Goal: Transaction & Acquisition: Obtain resource

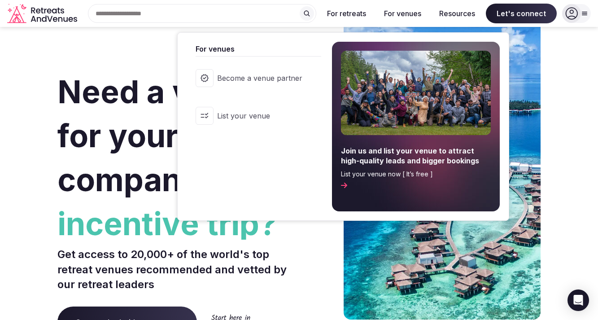
click at [410, 9] on button "For venues" at bounding box center [403, 14] width 52 height 20
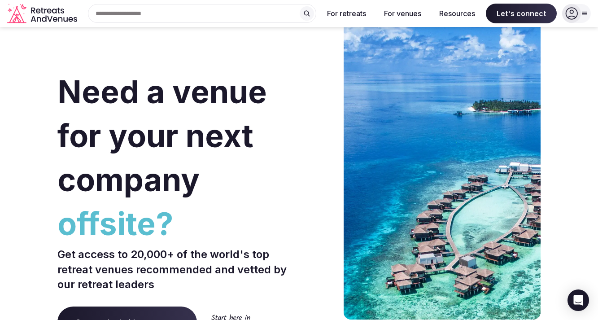
click at [409, 13] on button "For venues" at bounding box center [403, 14] width 52 height 20
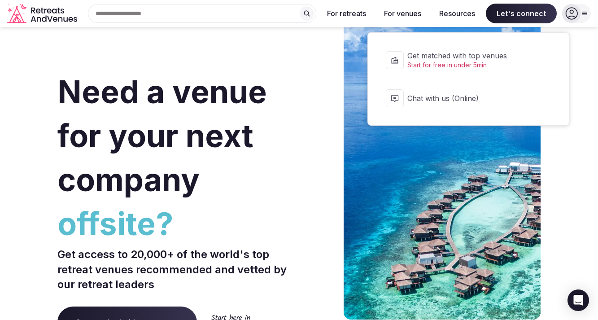
click at [498, 12] on span "Let's connect" at bounding box center [521, 14] width 71 height 20
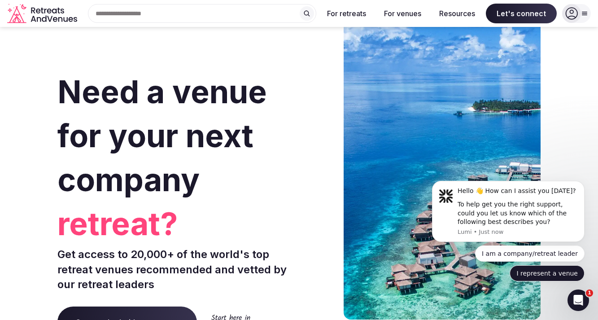
click at [570, 276] on button "I represent a venue" at bounding box center [547, 273] width 75 height 16
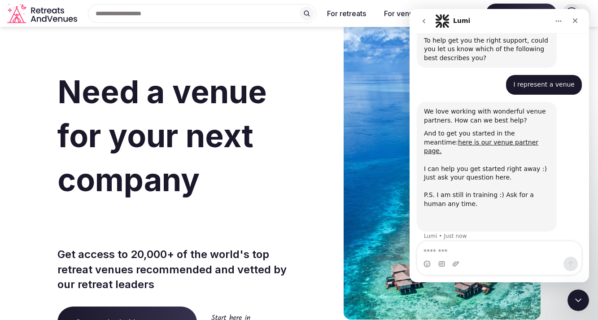
scroll to position [77, 0]
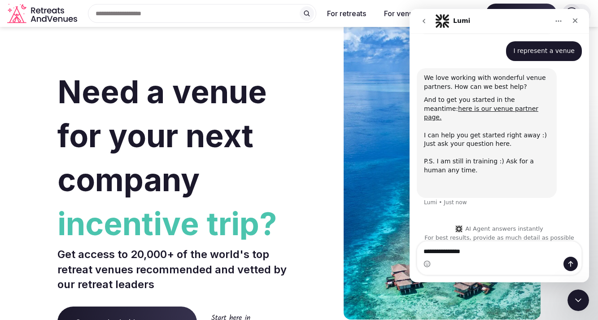
type textarea "**********"
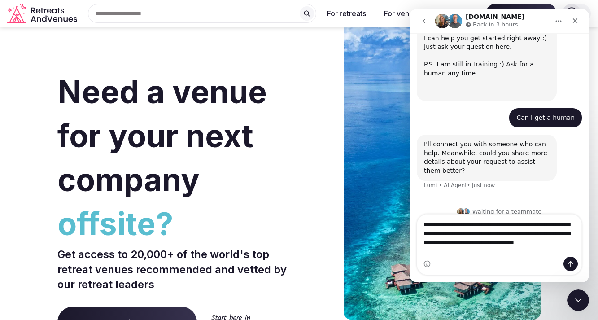
scroll to position [175, 0]
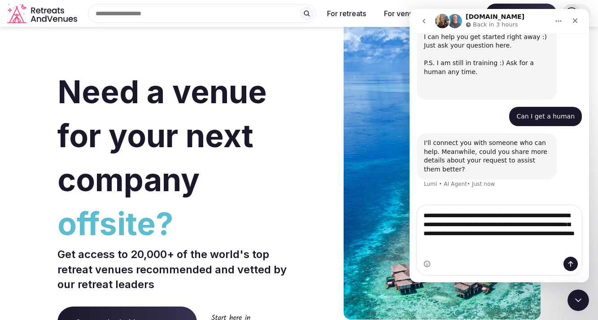
type textarea "**********"
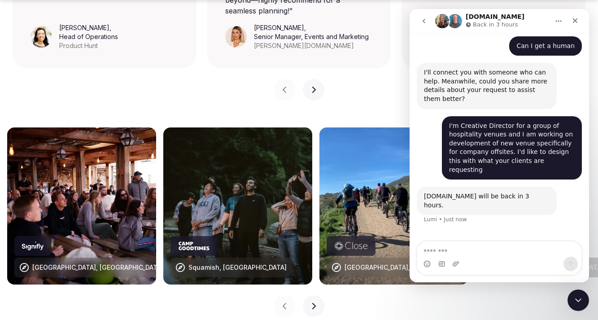
scroll to position [912, 0]
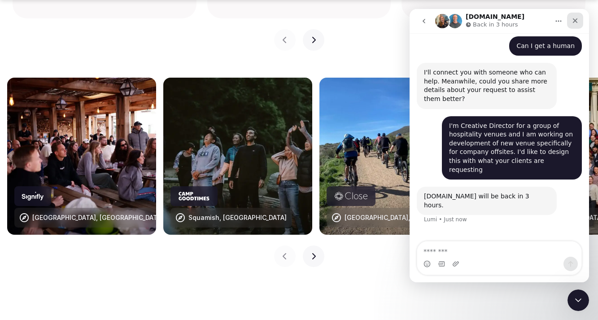
click at [576, 21] on icon "Close" at bounding box center [575, 20] width 5 height 5
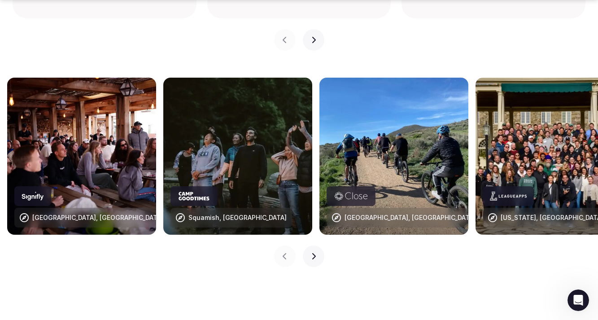
scroll to position [245, 0]
click at [315, 253] on icon "button" at bounding box center [313, 256] width 7 height 7
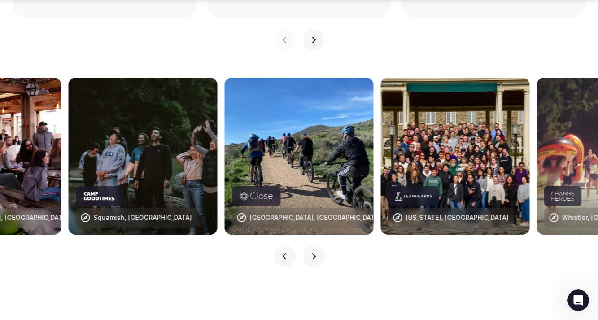
click at [315, 253] on icon "button" at bounding box center [313, 256] width 7 height 7
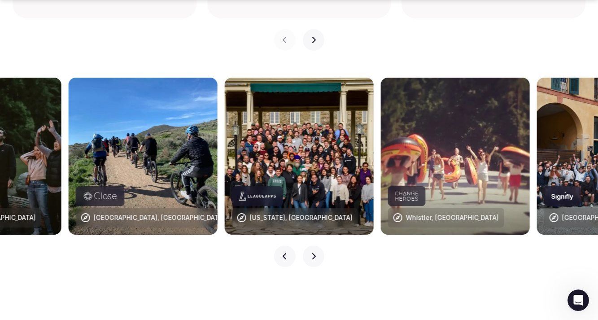
click at [315, 253] on icon "button" at bounding box center [313, 256] width 7 height 7
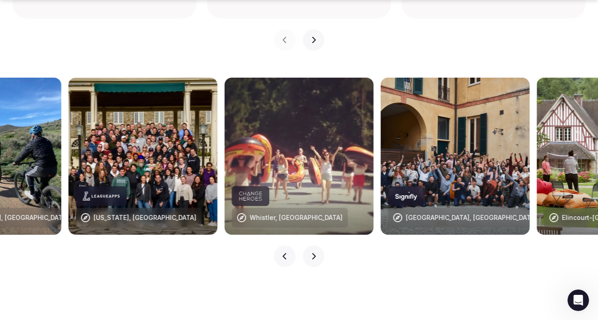
click at [315, 253] on icon "button" at bounding box center [313, 256] width 7 height 7
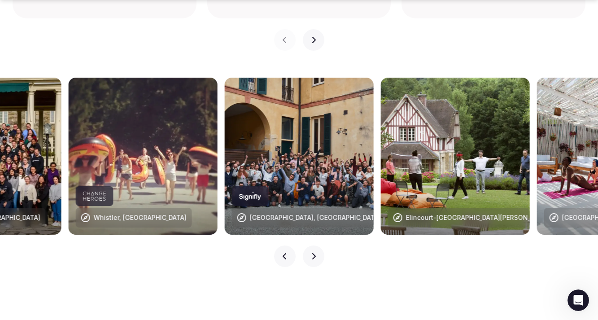
click at [315, 253] on icon "button" at bounding box center [313, 256] width 7 height 7
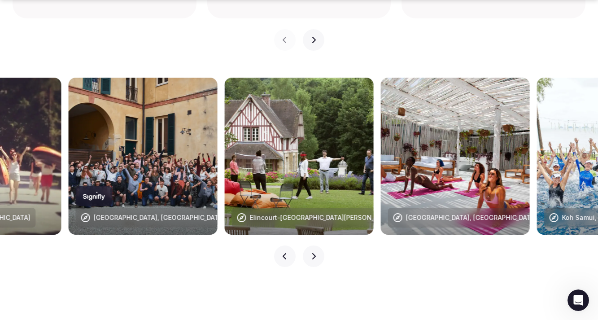
click at [315, 253] on icon "button" at bounding box center [313, 256] width 7 height 7
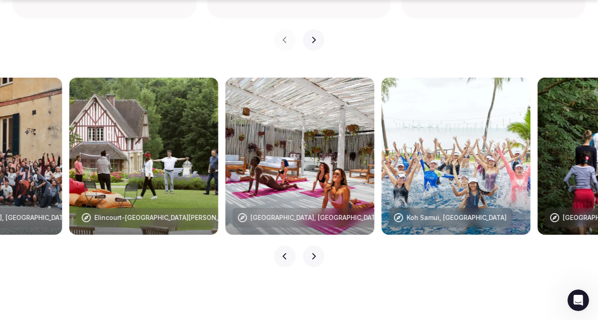
click at [315, 253] on icon "button" at bounding box center [313, 256] width 7 height 7
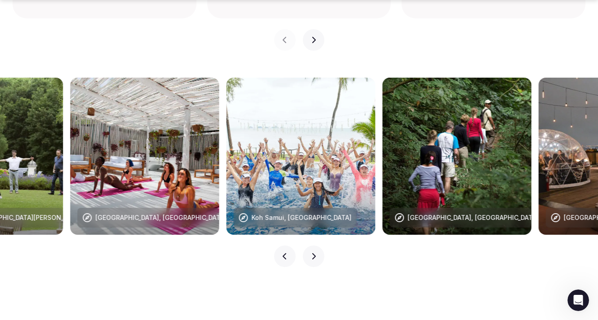
click at [315, 253] on icon "button" at bounding box center [313, 256] width 7 height 7
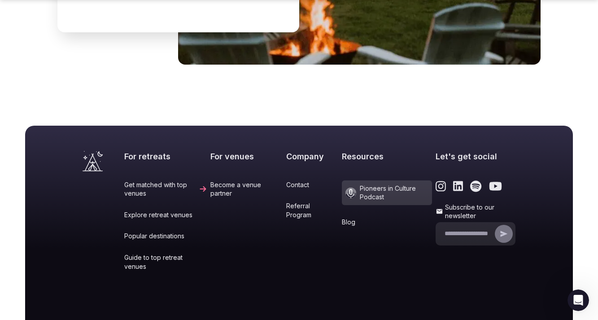
scroll to position [3809, 0]
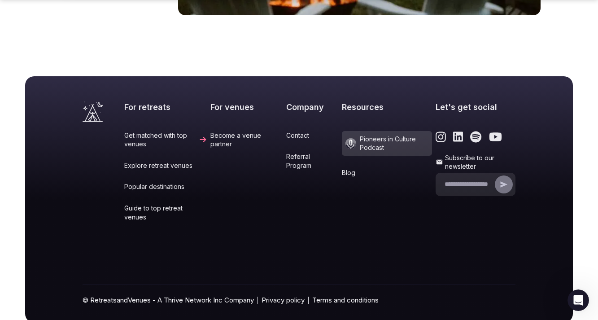
click at [250, 131] on link "Become a venue partner" at bounding box center [246, 139] width 72 height 17
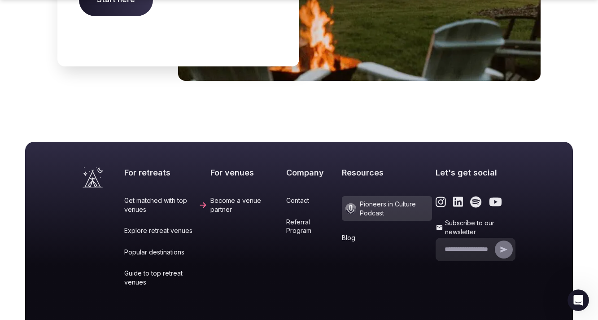
scroll to position [3666, 0]
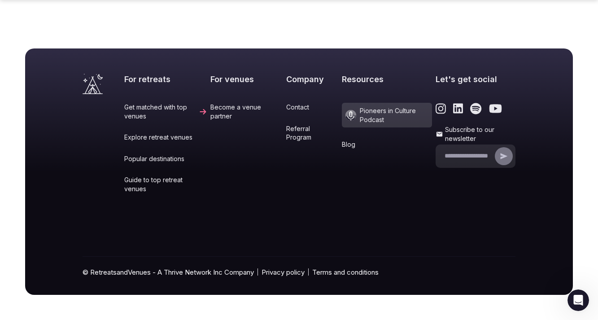
click at [305, 105] on link "Contact" at bounding box center [312, 107] width 52 height 9
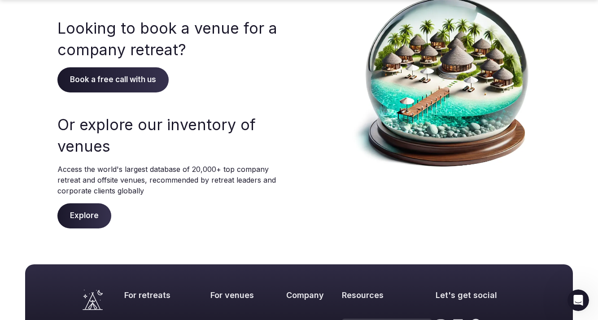
scroll to position [110, 0]
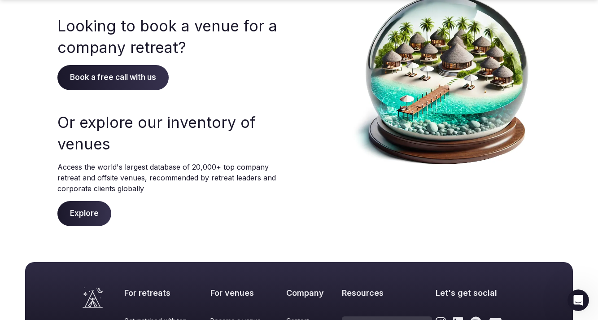
click at [87, 214] on span "Explore" at bounding box center [84, 213] width 54 height 25
click at [117, 75] on span "Book a free call with us" at bounding box center [112, 77] width 111 height 25
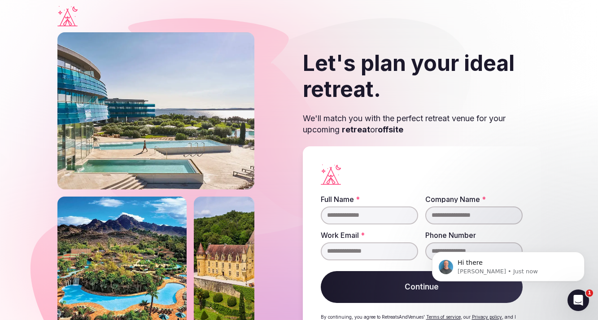
scroll to position [302, 0]
click at [367, 218] on input "Full Name *" at bounding box center [369, 215] width 97 height 18
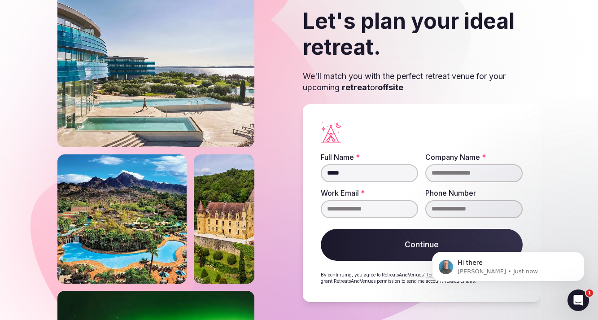
type input "*****"
type input "**********"
click at [338, 200] on input "Work Email *" at bounding box center [369, 209] width 97 height 18
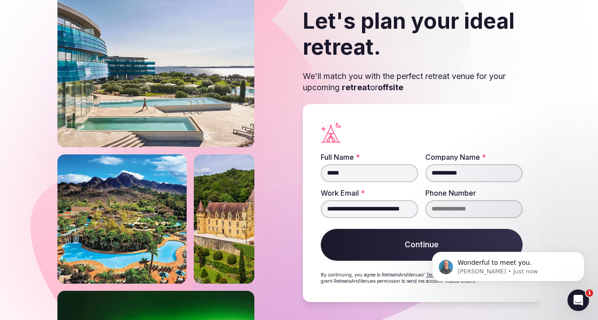
type input "**********"
click at [447, 217] on input "Phone Number" at bounding box center [473, 209] width 97 height 18
type input "**********"
click at [429, 240] on div "Wonderful to meet you. [PERSON_NAME] • Just now" at bounding box center [508, 225] width 165 height 112
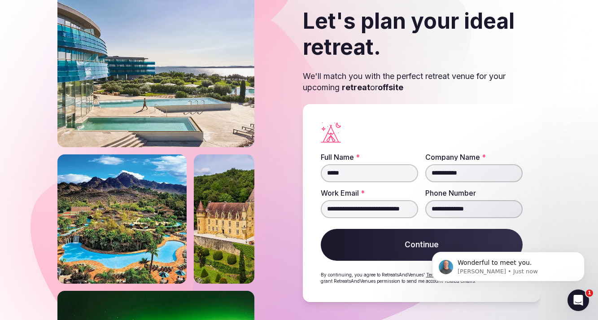
click at [415, 245] on button "Continue" at bounding box center [422, 245] width 202 height 32
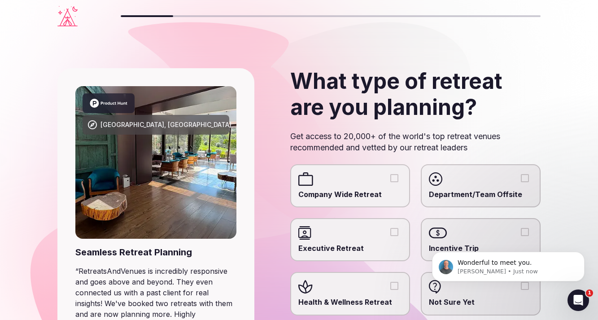
scroll to position [323, 0]
click at [584, 306] on div "Open Intercom Messenger" at bounding box center [577, 299] width 30 height 30
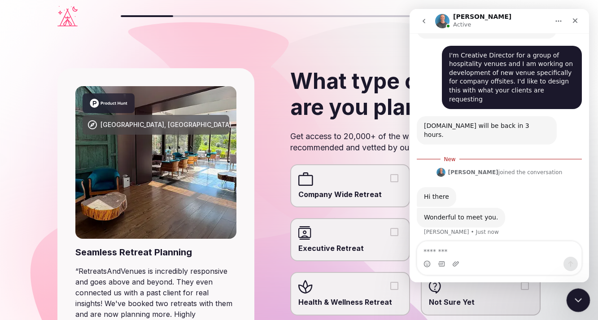
scroll to position [337, 0]
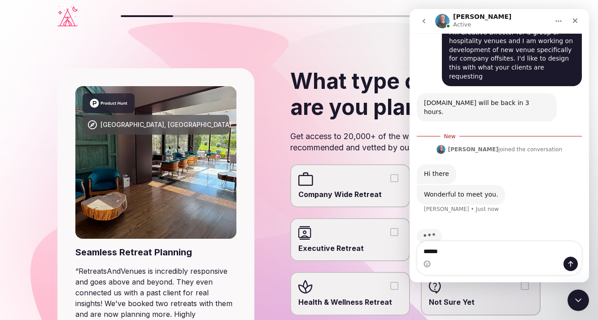
type textarea "*******"
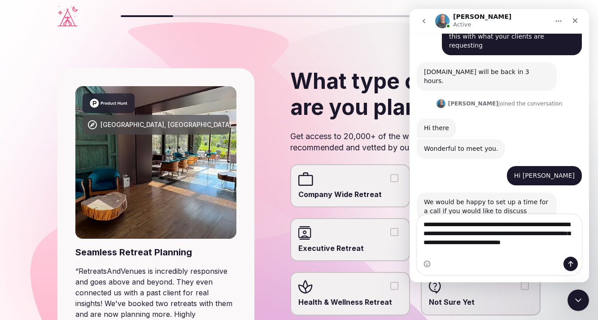
scroll to position [377, 0]
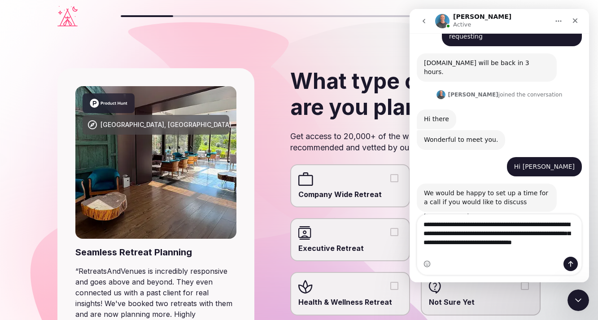
type textarea "**********"
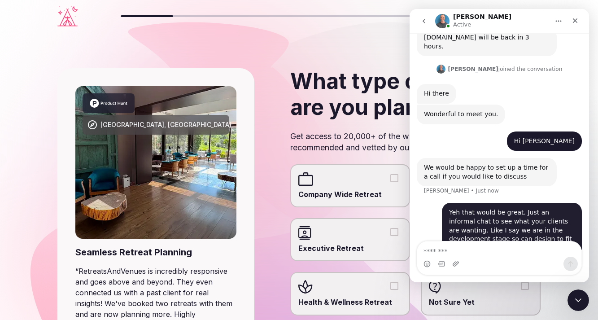
scroll to position [403, 0]
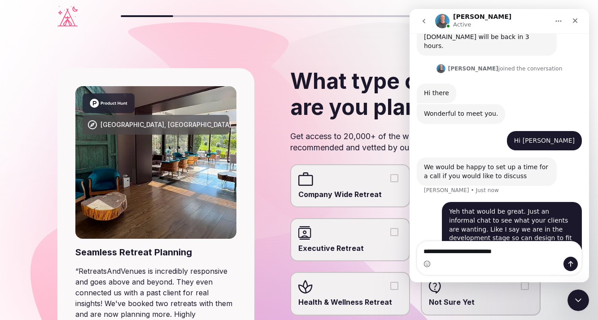
type textarea "**********"
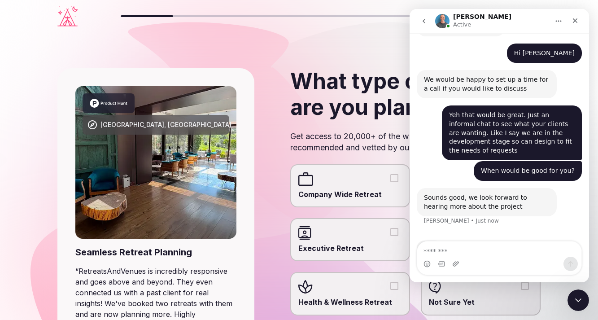
scroll to position [494, 0]
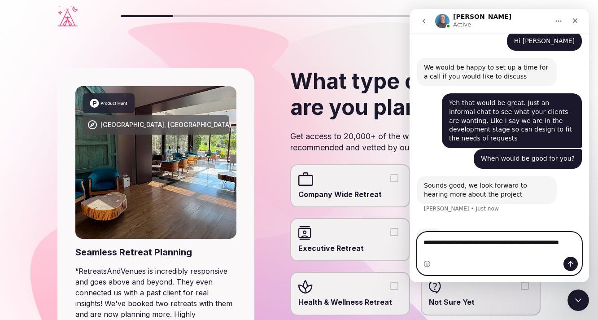
click at [509, 181] on div "Sounds good, we look forward to hearing more about the project" at bounding box center [487, 189] width 126 height 17
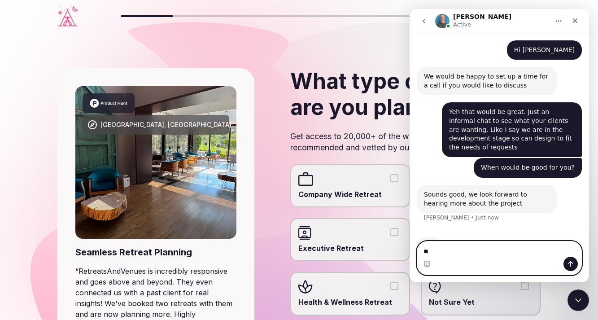
type textarea "*"
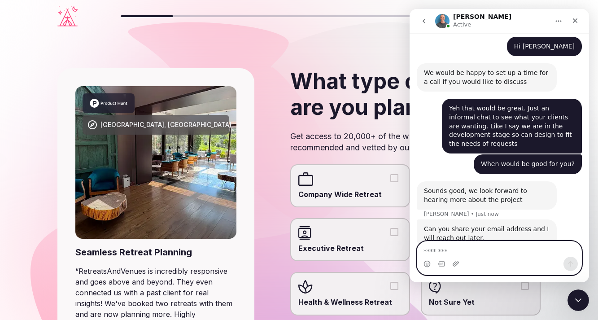
click at [494, 253] on textarea "Message…" at bounding box center [499, 248] width 164 height 15
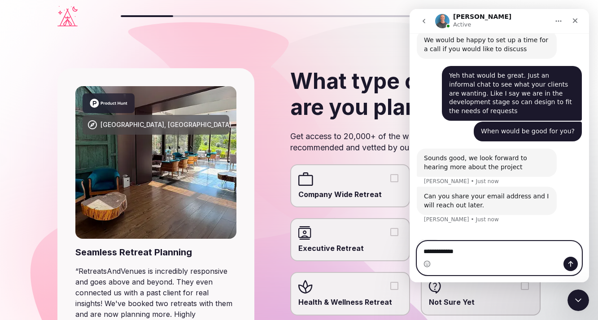
scroll to position [532, 0]
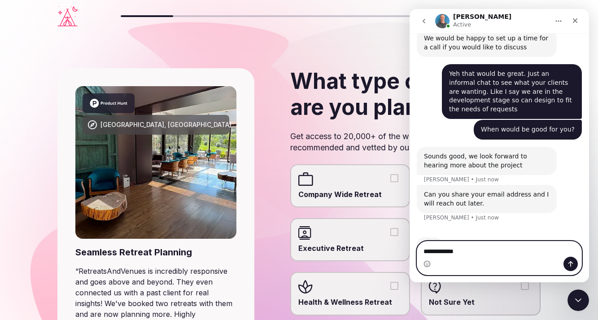
type textarea "**********"
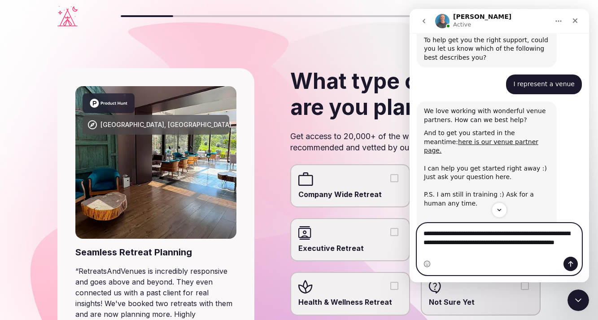
scroll to position [0, 0]
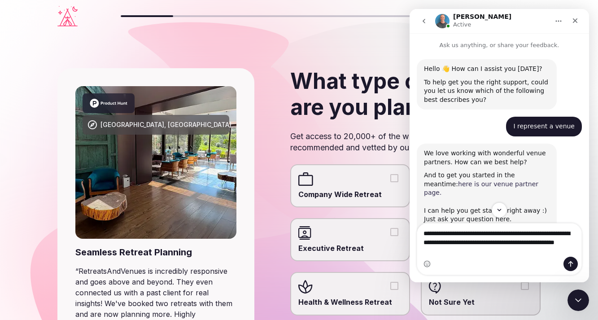
click at [468, 185] on link "here is our venue partner page." at bounding box center [481, 188] width 114 height 16
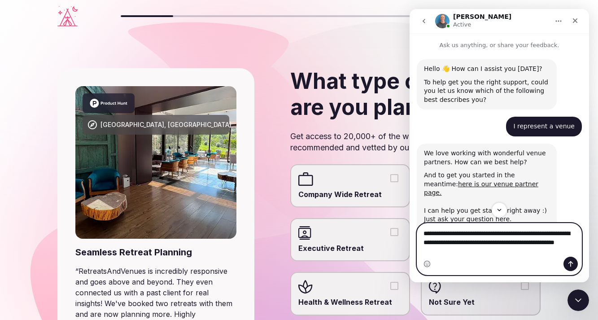
click at [494, 249] on textarea "**********" at bounding box center [499, 239] width 164 height 33
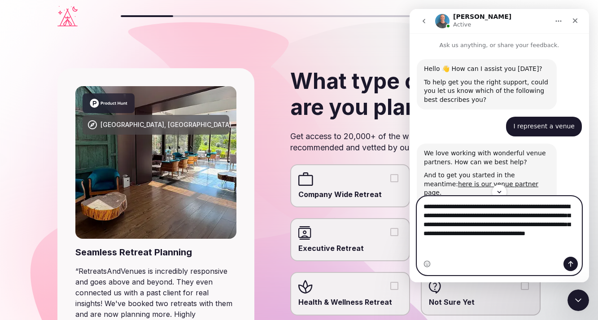
type textarea "**********"
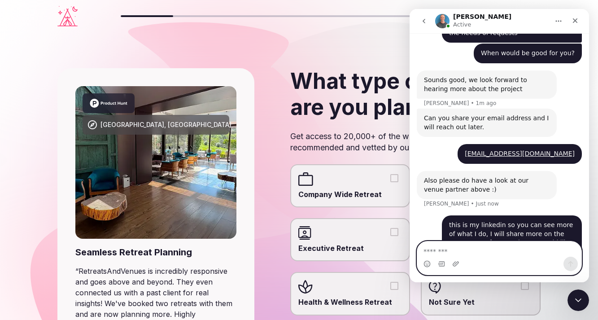
scroll to position [640, 0]
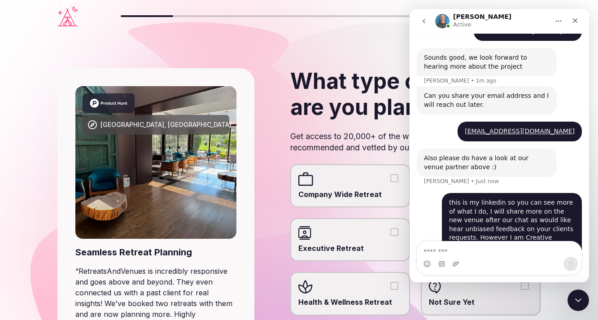
click at [257, 219] on div "[GEOGRAPHIC_DATA], [GEOGRAPHIC_DATA] Seamless Retreat Planning “ RetreatsAndVen…" at bounding box center [298, 237] width 483 height 411
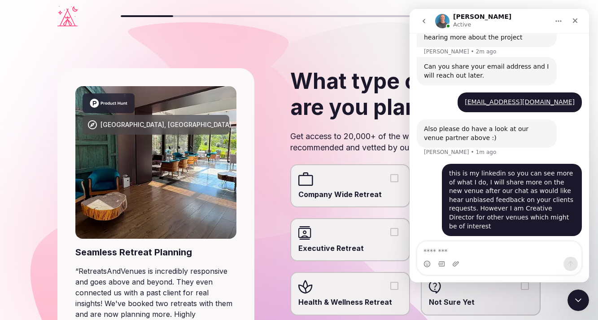
scroll to position [674, 0]
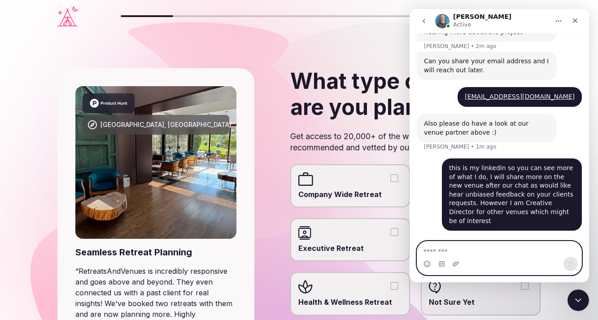
click at [462, 248] on textarea "Message…" at bounding box center [499, 248] width 164 height 15
paste textarea "**********"
type textarea "**********"
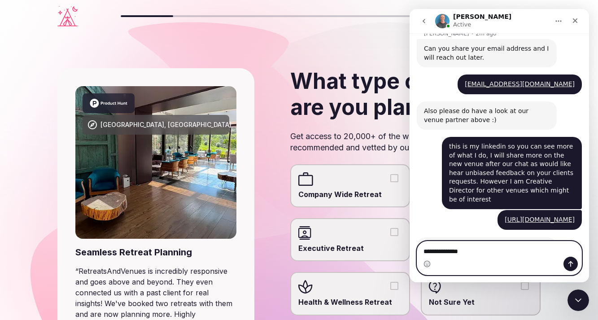
scroll to position [687, 0]
type textarea "**********"
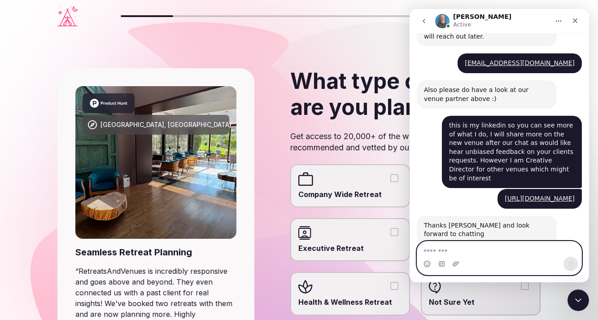
scroll to position [722, 0]
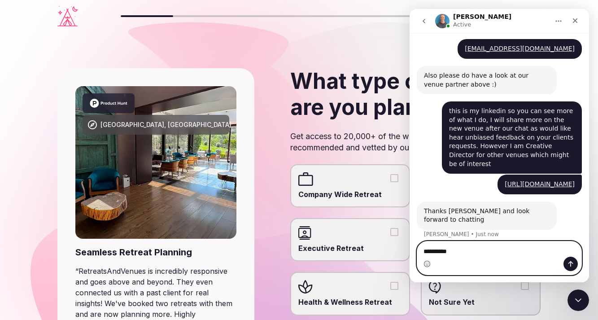
type textarea "**********"
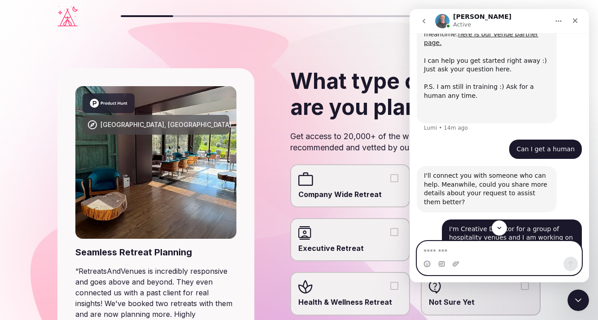
scroll to position [109, 0]
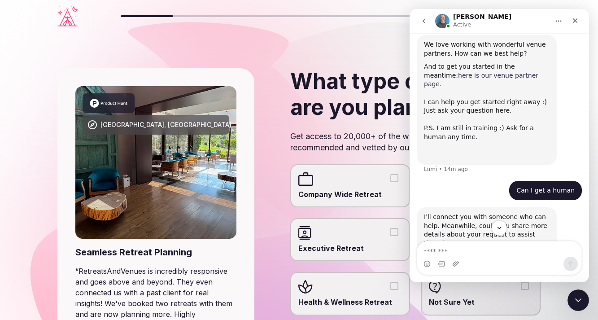
click at [498, 76] on link "here is our venue partner page." at bounding box center [481, 80] width 114 height 16
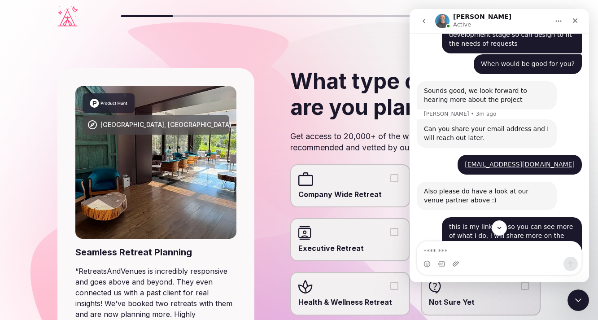
scroll to position [734, 0]
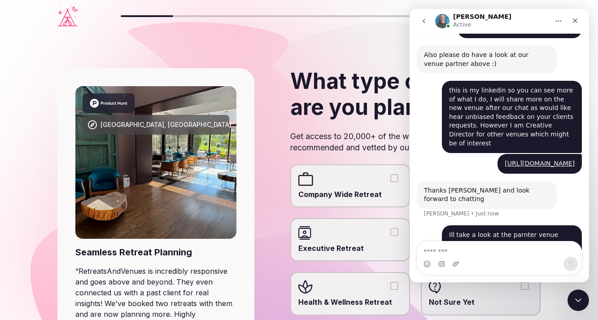
click at [442, 18] on img "Intercom messenger" at bounding box center [442, 21] width 14 height 14
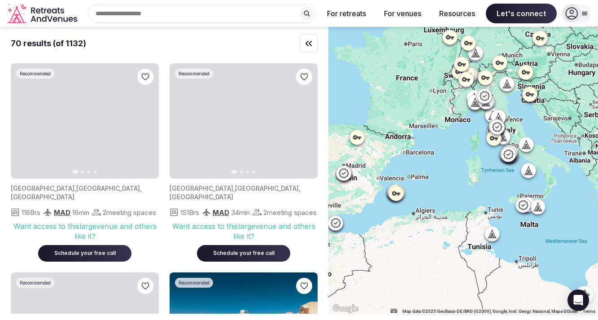
drag, startPoint x: 413, startPoint y: 141, endPoint x: 459, endPoint y: 116, distance: 52.8
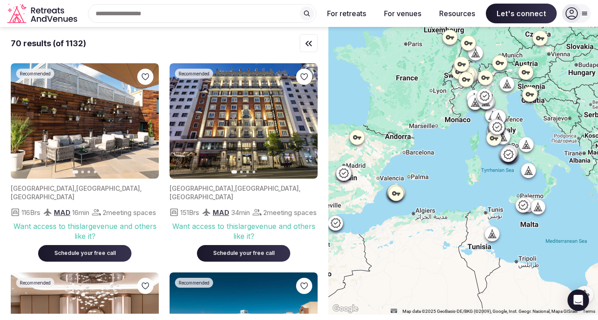
click at [459, 116] on div at bounding box center [463, 171] width 270 height 288
click at [395, 195] on icon at bounding box center [396, 193] width 9 height 9
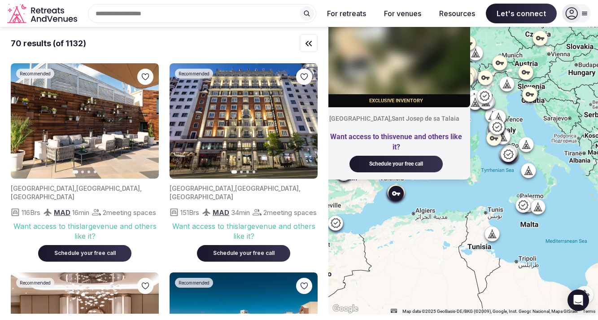
drag, startPoint x: 427, startPoint y: 209, endPoint x: 478, endPoint y: 208, distance: 50.7
click at [478, 208] on div "Exclusive inventory Illes Balears , Sant Josep de sa Talaia Want access to this…" at bounding box center [463, 171] width 270 height 288
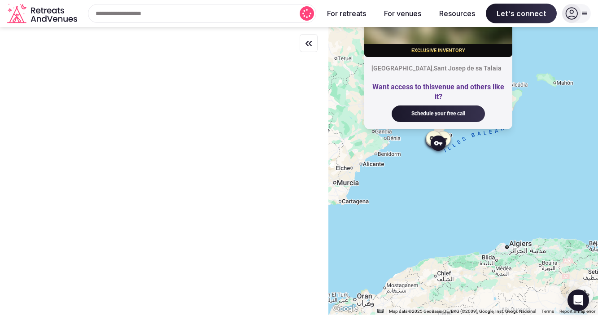
drag, startPoint x: 376, startPoint y: 150, endPoint x: 458, endPoint y: 212, distance: 102.9
click at [458, 212] on div "Exclusive inventory Illes Balears , Sant Josep de sa Talaia Want access to this…" at bounding box center [463, 171] width 270 height 288
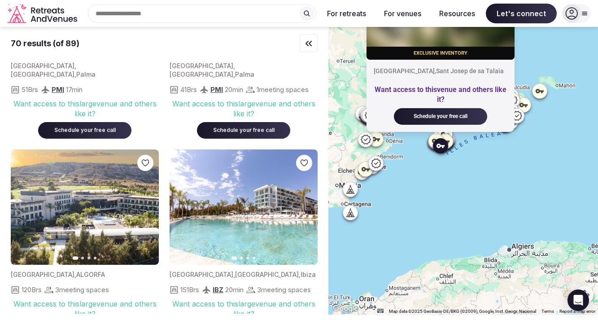
scroll to position [796, 0]
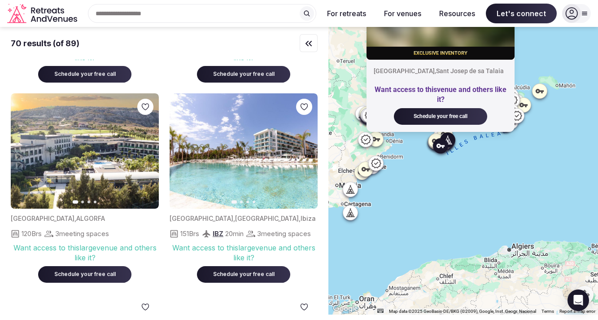
click at [303, 155] on icon "button" at bounding box center [304, 151] width 7 height 7
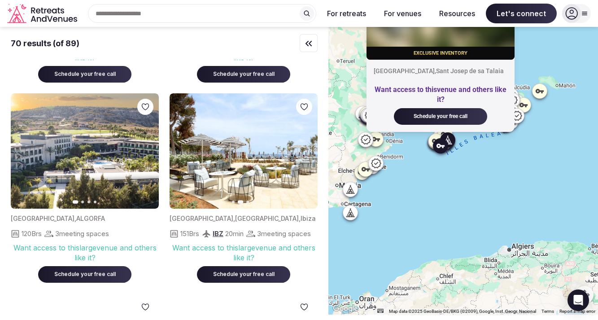
click at [303, 155] on icon "button" at bounding box center [304, 151] width 7 height 7
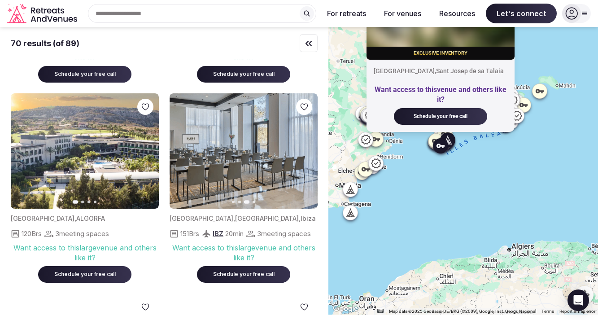
click at [303, 155] on icon "button" at bounding box center [304, 151] width 7 height 7
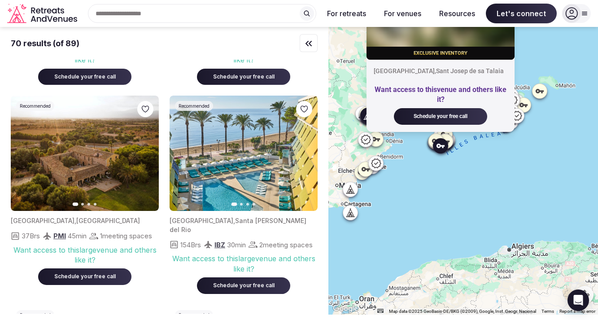
scroll to position [1896, 0]
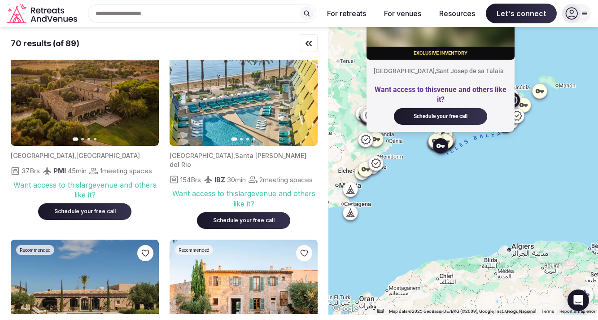
click at [142, 96] on button "Next slide" at bounding box center [146, 88] width 14 height 14
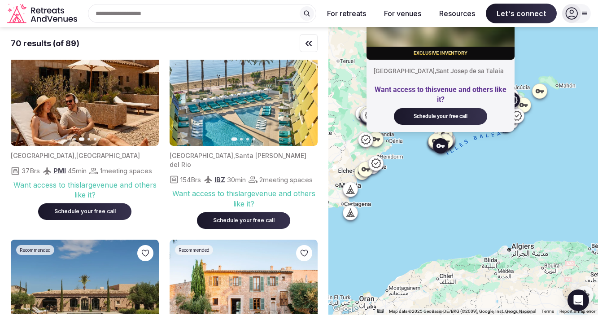
click at [142, 96] on button "Next slide" at bounding box center [146, 88] width 14 height 14
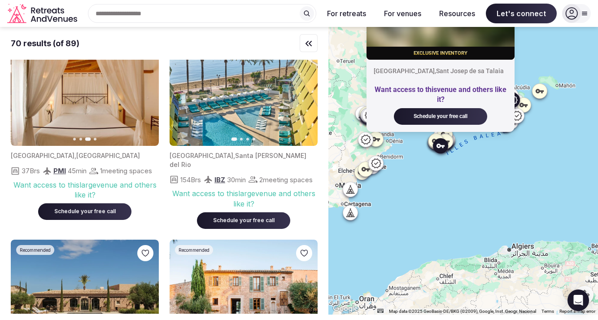
click at [142, 96] on button "Next slide" at bounding box center [146, 88] width 14 height 14
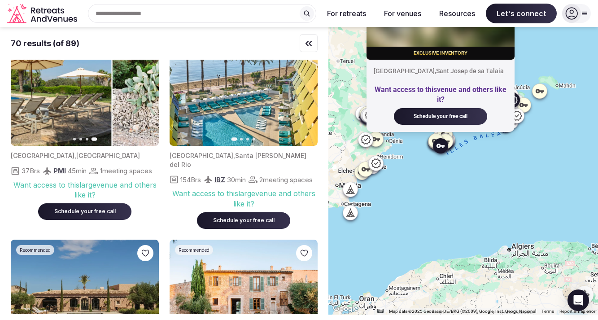
click at [26, 92] on icon "button" at bounding box center [23, 88] width 7 height 7
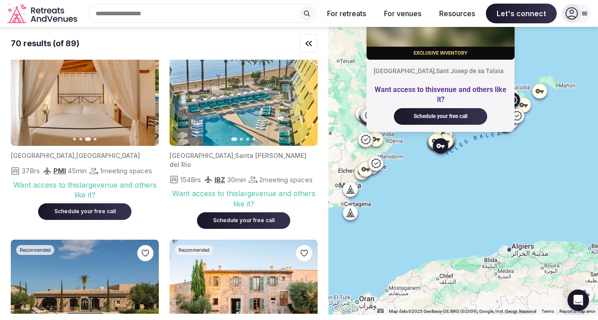
click at [26, 92] on icon "button" at bounding box center [23, 88] width 7 height 7
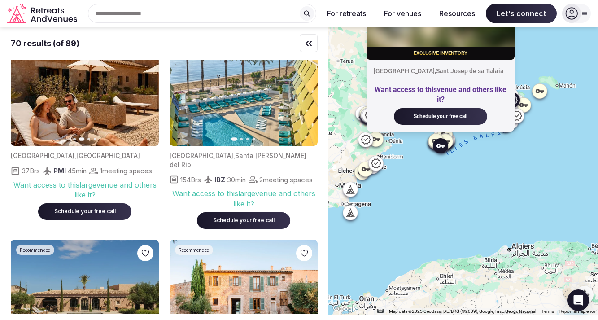
click at [26, 92] on icon "button" at bounding box center [23, 88] width 7 height 7
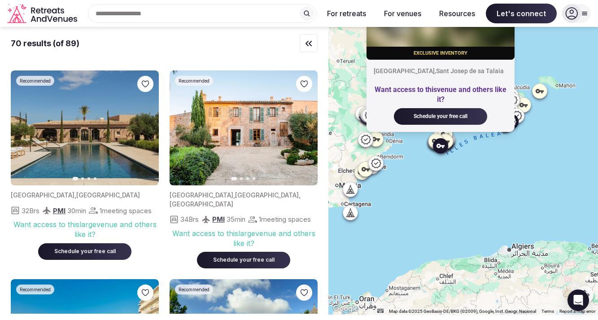
scroll to position [2130, 0]
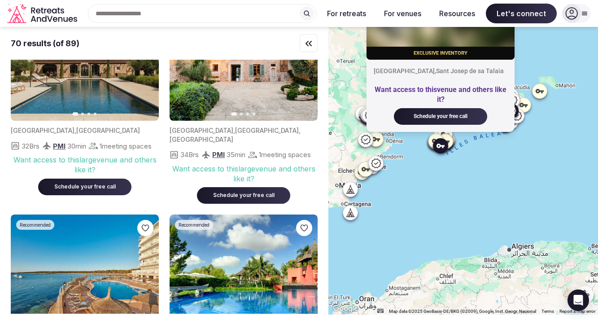
click at [308, 67] on icon "button" at bounding box center [304, 63] width 7 height 7
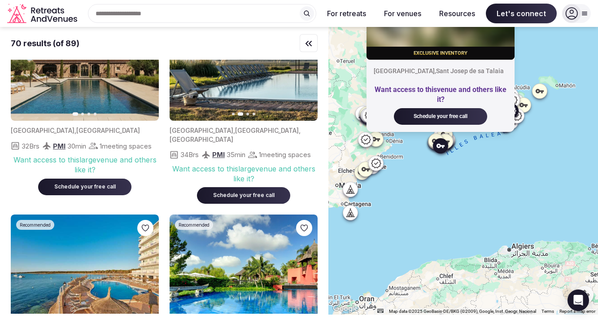
click at [308, 67] on icon "button" at bounding box center [304, 63] width 7 height 7
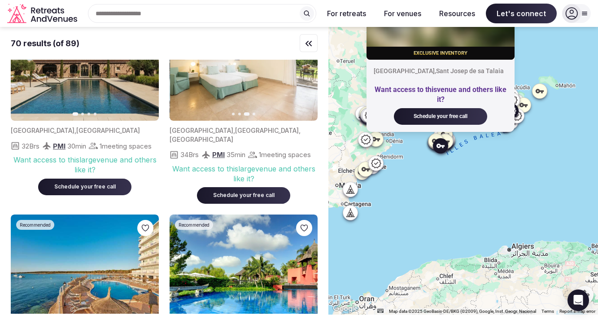
click at [308, 67] on icon "button" at bounding box center [304, 63] width 7 height 7
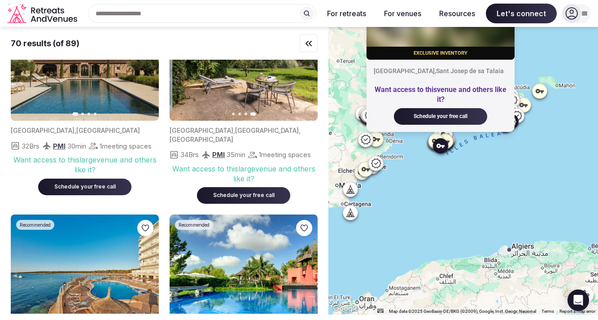
scroll to position [2105, 0]
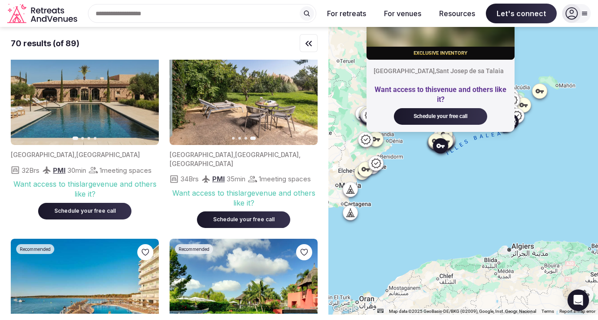
click at [147, 91] on icon "button" at bounding box center [147, 87] width 4 height 6
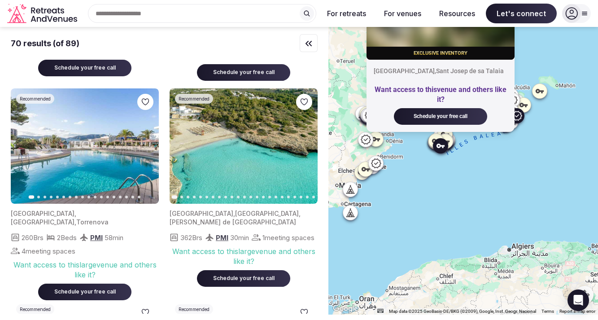
scroll to position [2510, 0]
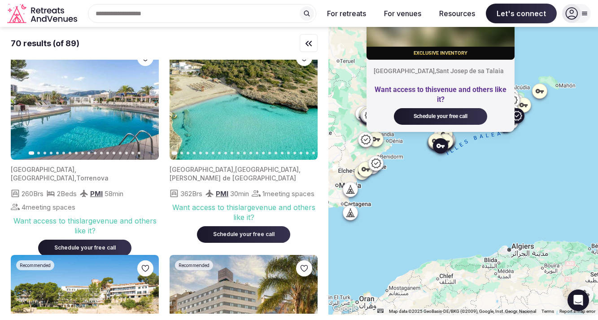
click at [306, 106] on icon "button" at bounding box center [304, 102] width 7 height 7
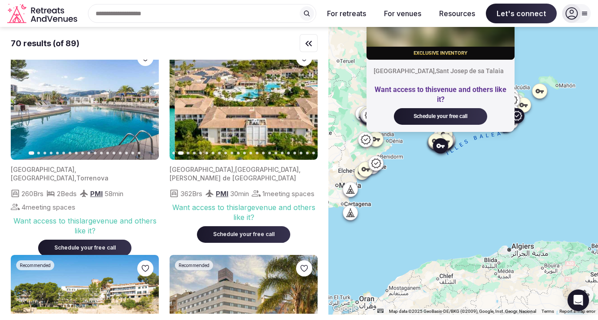
click at [306, 106] on icon "button" at bounding box center [304, 102] width 7 height 7
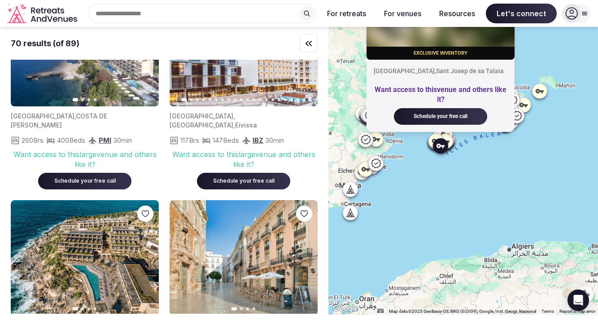
scroll to position [4130, 0]
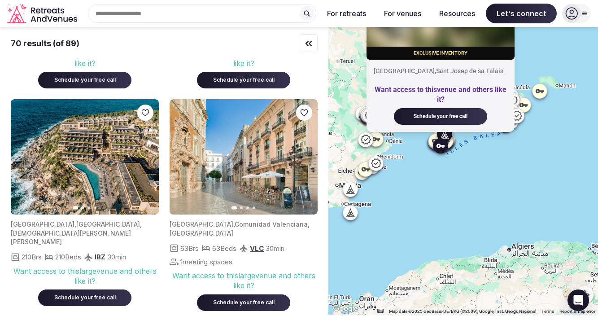
click at [149, 156] on icon "button" at bounding box center [146, 156] width 7 height 7
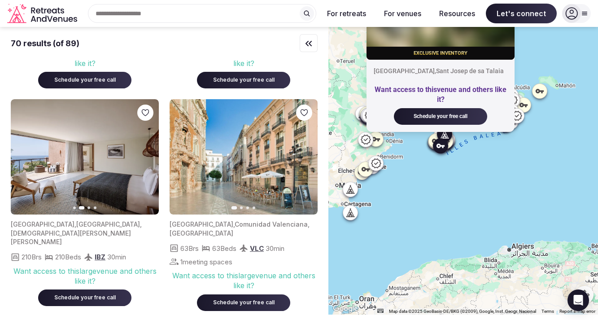
click at [149, 156] on icon "button" at bounding box center [146, 156] width 7 height 7
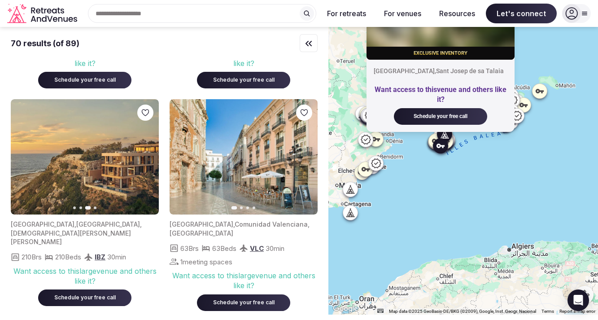
click at [149, 156] on icon "button" at bounding box center [146, 156] width 7 height 7
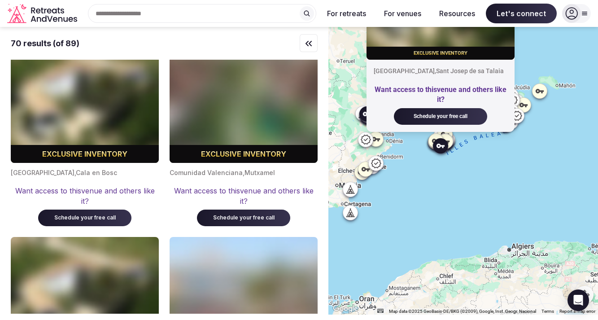
scroll to position [6710, 0]
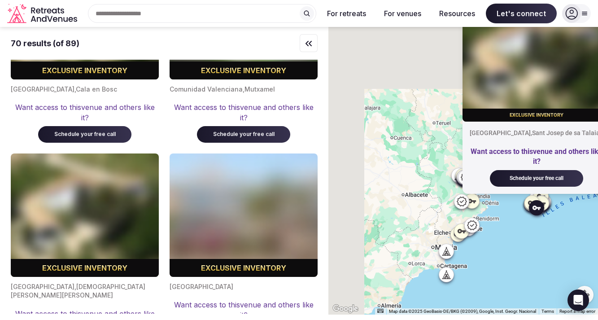
drag, startPoint x: 389, startPoint y: 222, endPoint x: 486, endPoint y: 284, distance: 115.2
click at [486, 284] on div "Exclusive inventory Illes Balears , Sant Josep de sa Talaia Want access to this…" at bounding box center [463, 171] width 270 height 288
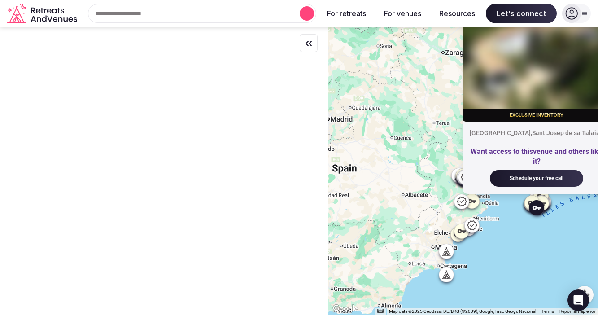
scroll to position [0, 0]
click at [536, 237] on div "Exclusive inventory Illes Balears , Sant Josep de sa Talaia Want access to this…" at bounding box center [463, 171] width 270 height 288
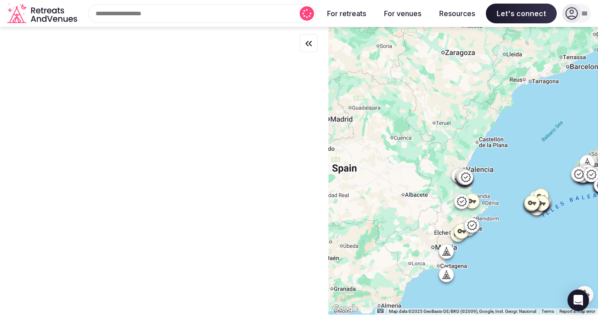
click at [446, 277] on icon at bounding box center [445, 274] width 9 height 9
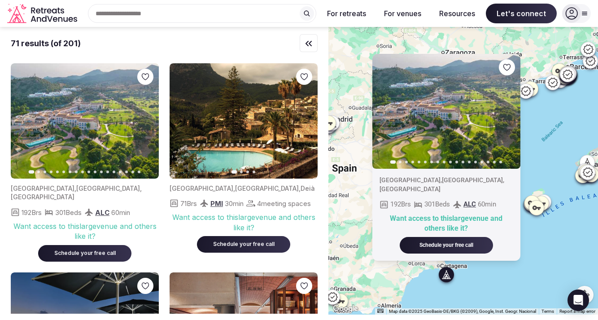
click at [553, 140] on div "Previous slide Next slide Spain , Región de Murcia , Cartagena 192 Brs 301 Beds…" at bounding box center [463, 171] width 270 height 288
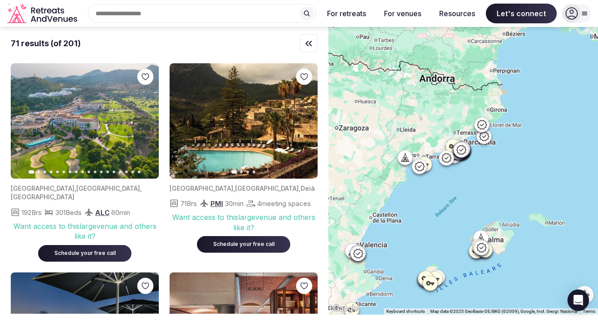
drag, startPoint x: 529, startPoint y: 135, endPoint x: 421, endPoint y: 212, distance: 132.2
click at [421, 212] on div at bounding box center [463, 171] width 270 height 288
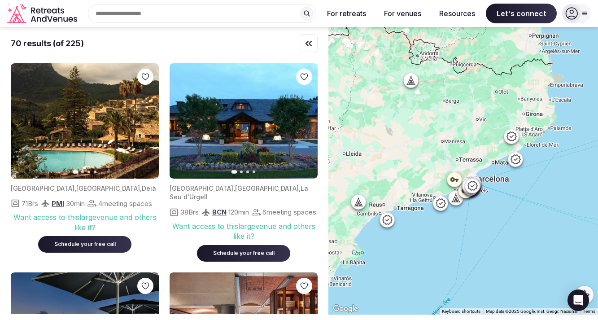
drag, startPoint x: 524, startPoint y: 170, endPoint x: 527, endPoint y: 220, distance: 50.3
click at [527, 220] on div at bounding box center [463, 171] width 270 height 288
click at [145, 120] on icon "button" at bounding box center [146, 121] width 7 height 7
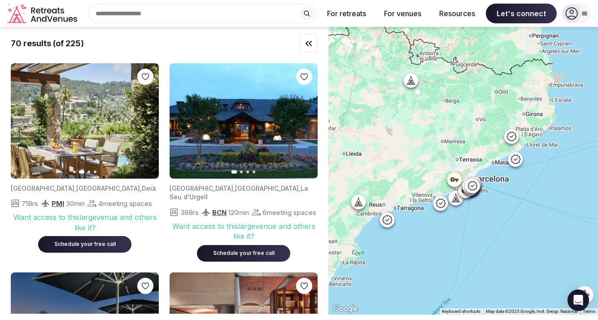
click at [145, 120] on icon "button" at bounding box center [146, 121] width 7 height 7
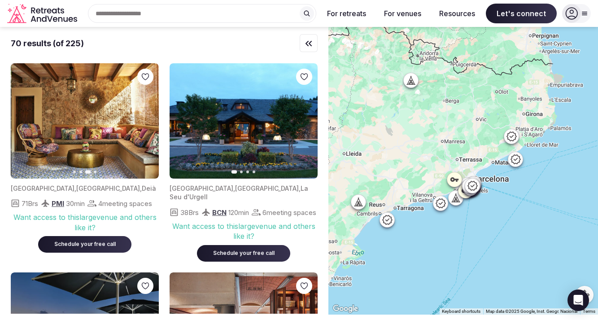
click at [145, 120] on icon "button" at bounding box center [146, 121] width 7 height 7
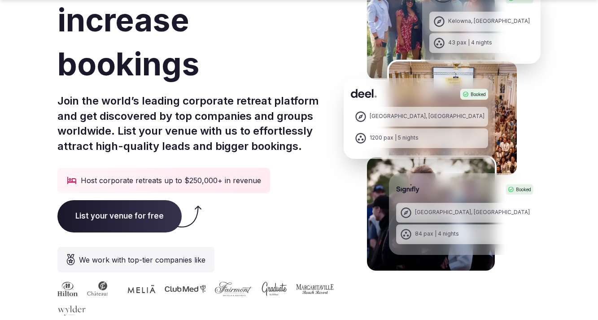
scroll to position [191, 0]
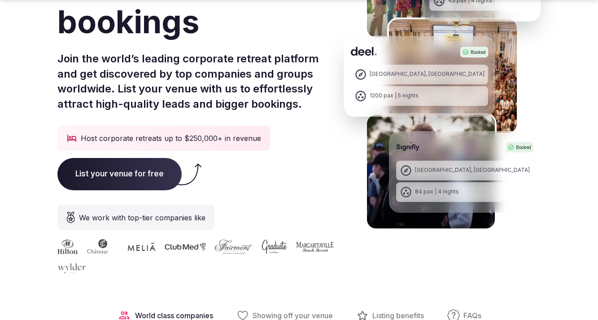
click at [148, 184] on span "List your venue for free" at bounding box center [119, 174] width 124 height 32
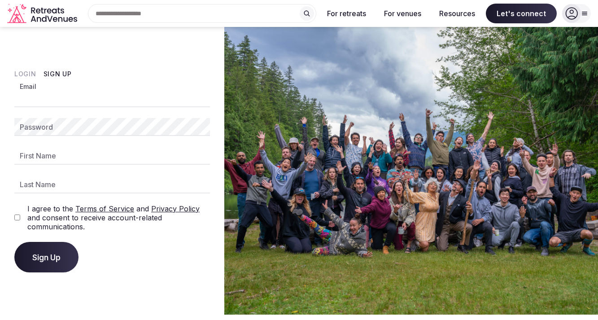
click at [110, 104] on input "Email" at bounding box center [112, 98] width 196 height 18
type input "**********"
